Goal: Task Accomplishment & Management: Manage account settings

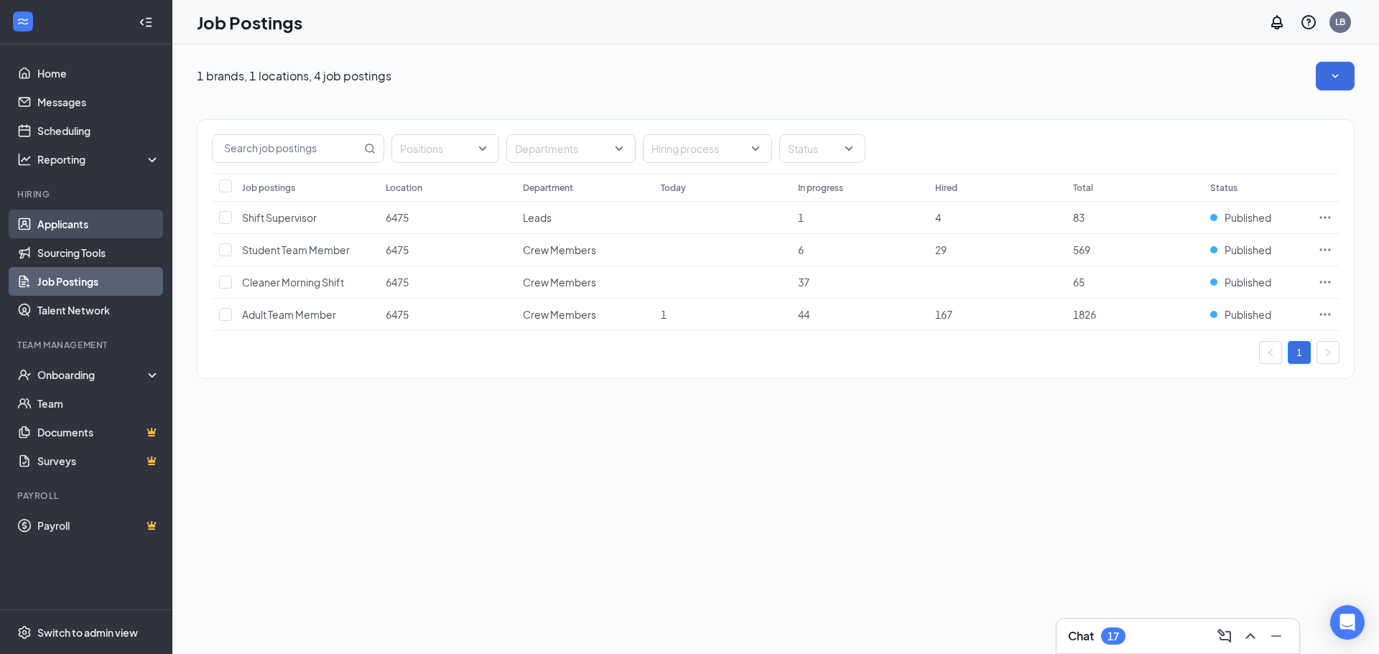
click at [73, 226] on link "Applicants" at bounding box center [98, 224] width 123 height 29
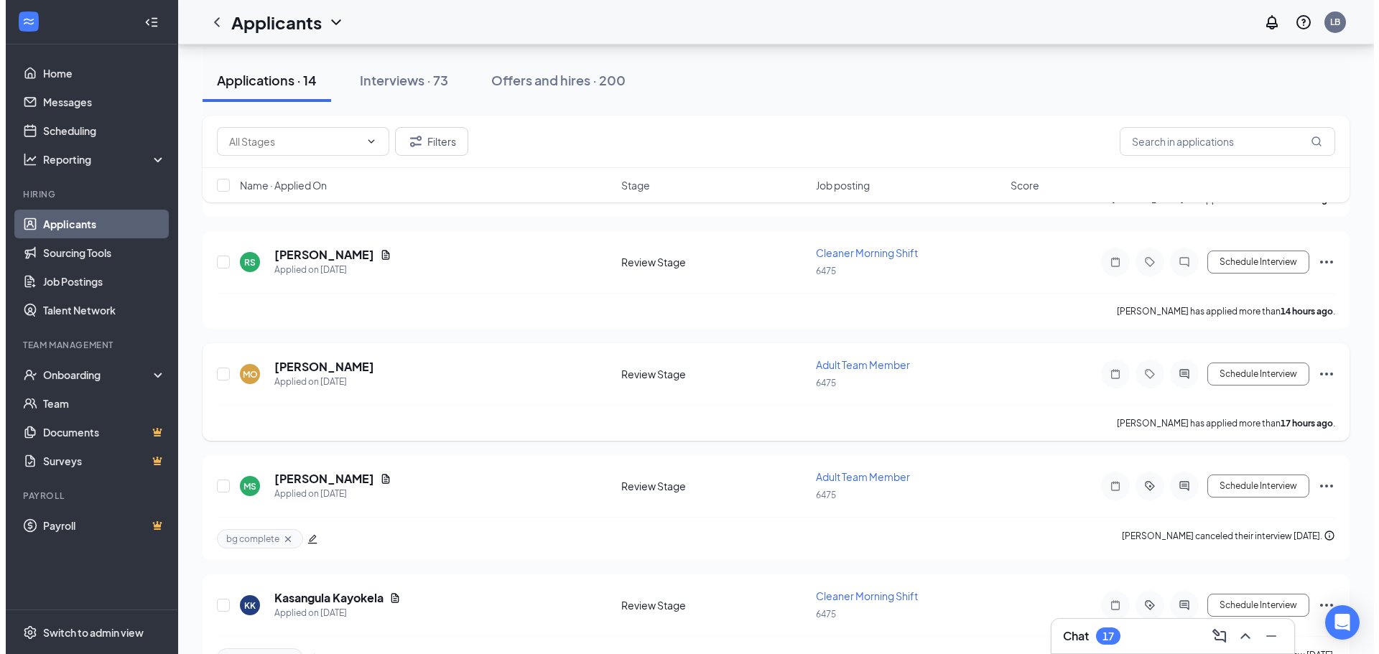
scroll to position [144, 0]
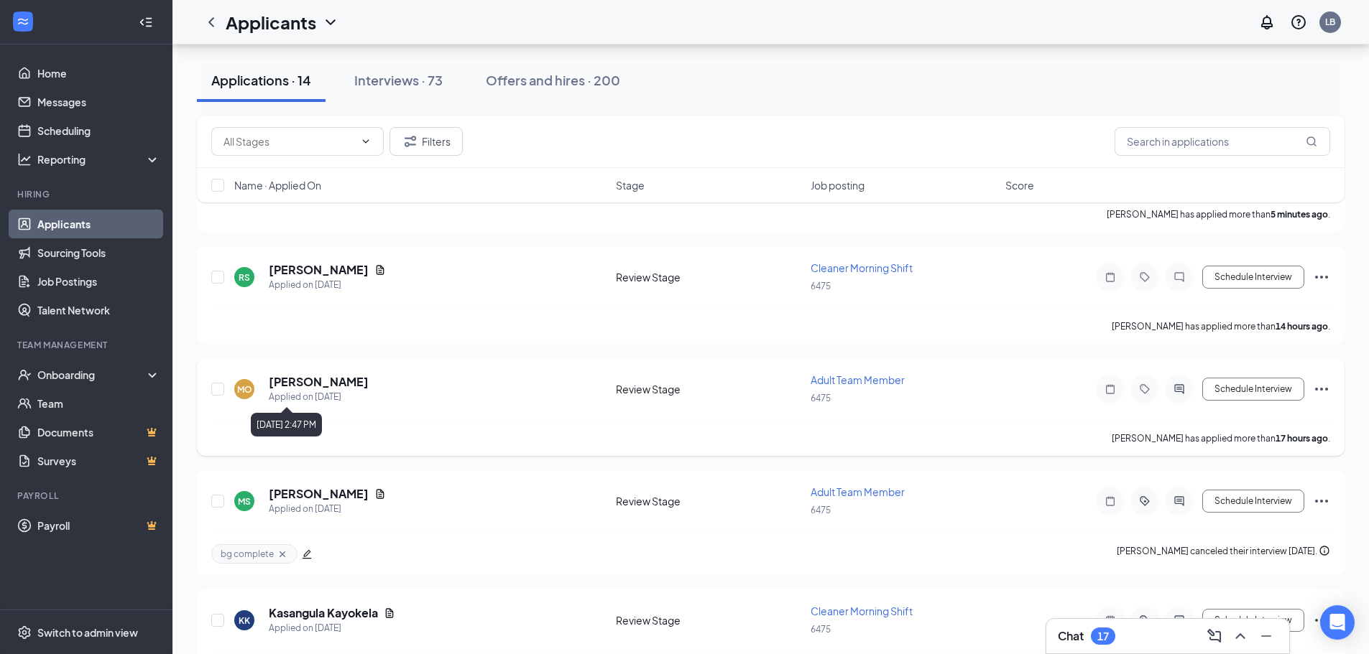
click at [304, 399] on div "Applied on [DATE]" at bounding box center [319, 397] width 100 height 14
click at [438, 399] on div "MO [PERSON_NAME] Applied on [DATE]" at bounding box center [420, 389] width 373 height 30
click at [308, 384] on h5 "[PERSON_NAME]" at bounding box center [319, 382] width 100 height 16
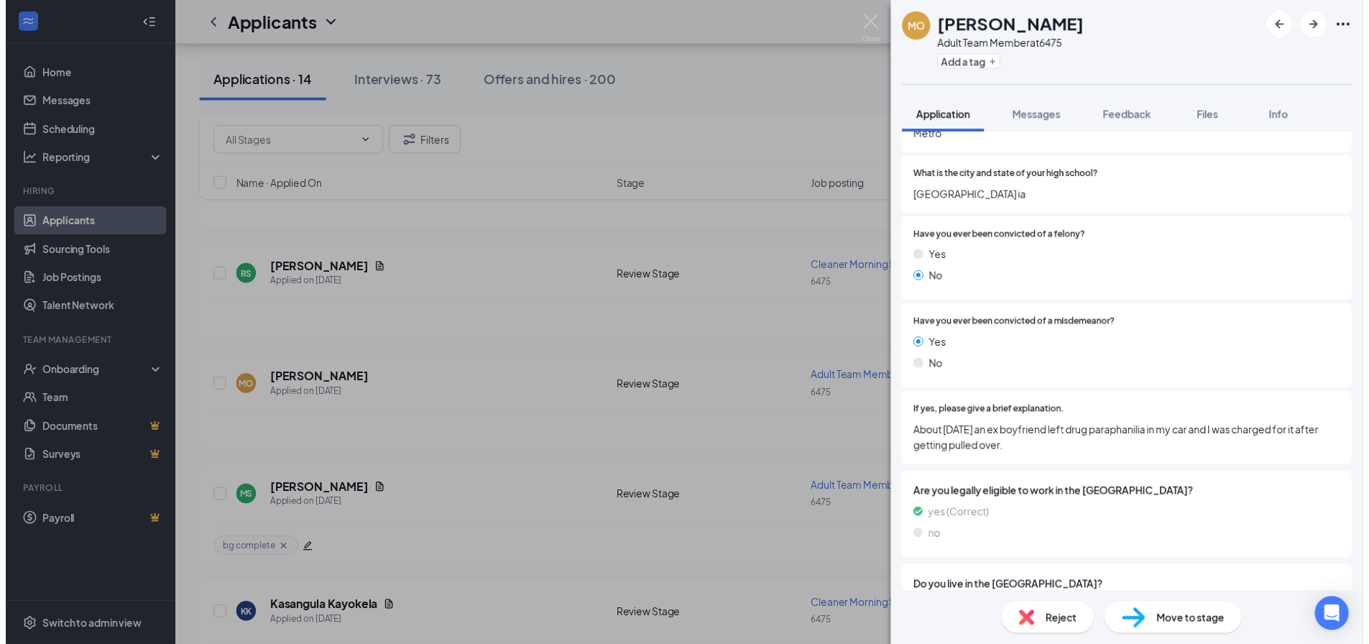
scroll to position [1214, 0]
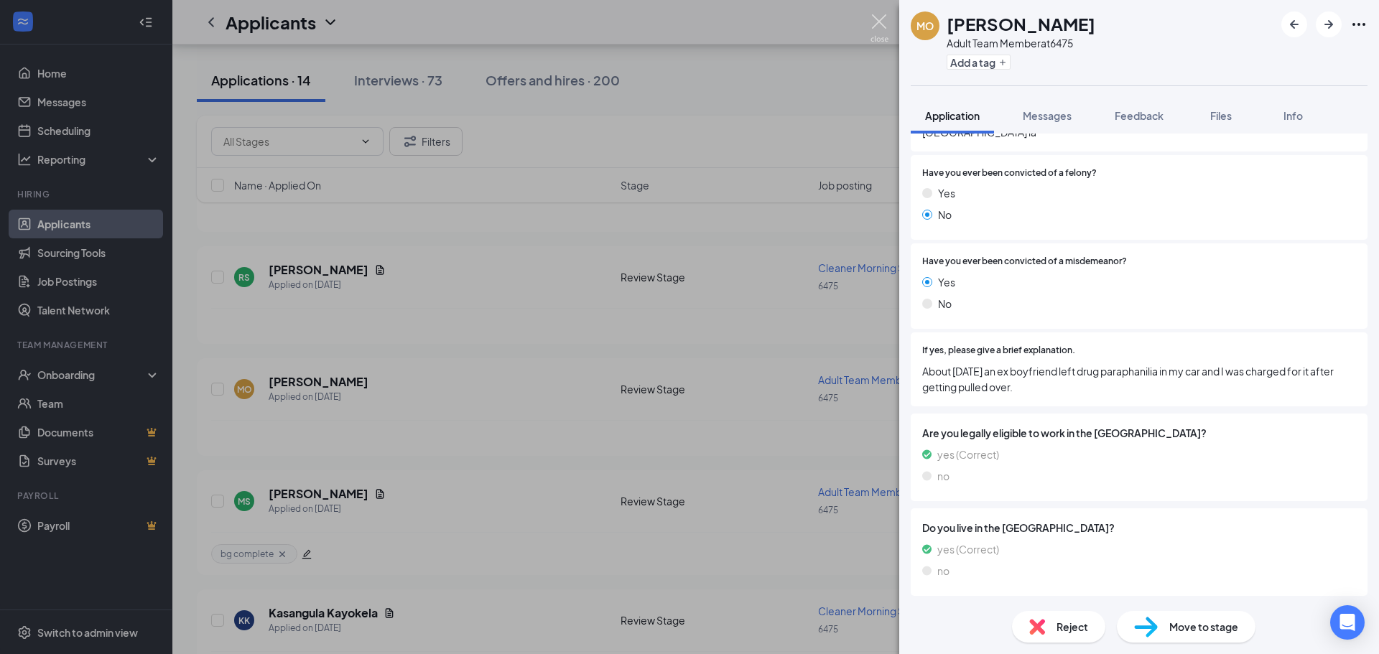
click at [876, 30] on img at bounding box center [880, 28] width 18 height 28
